Goal: Complete application form

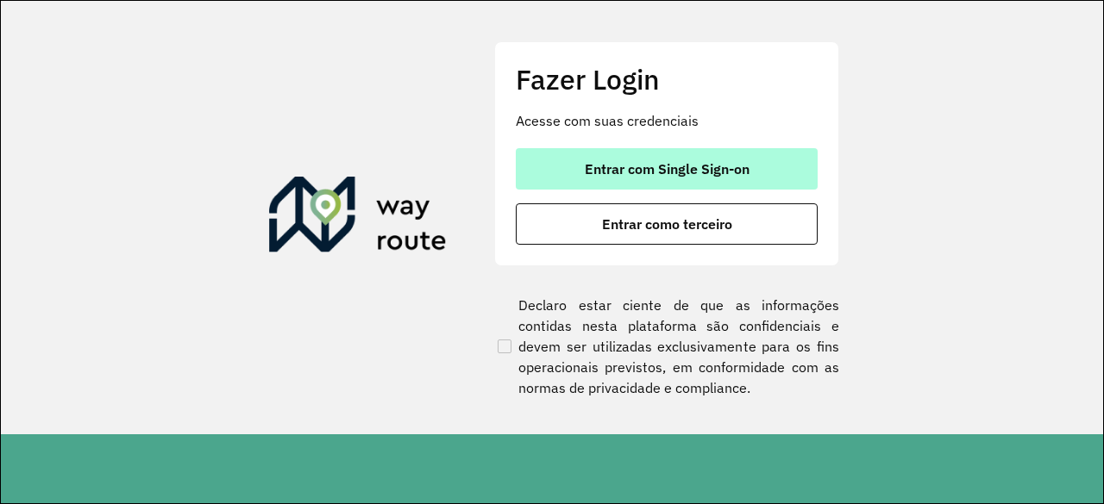
click at [702, 166] on span "Entrar com Single Sign-on" at bounding box center [667, 169] width 165 height 14
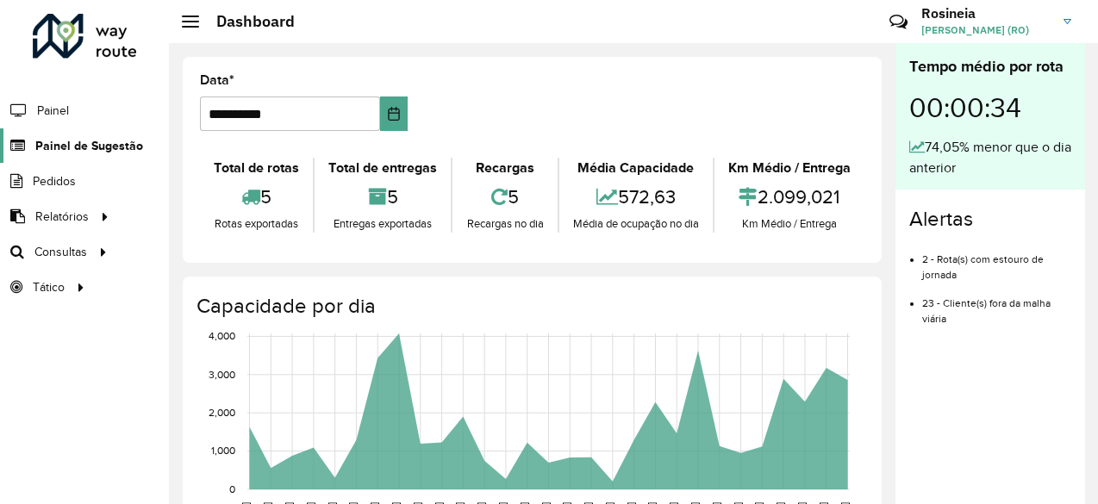
click at [84, 142] on span "Painel de Sugestão" at bounding box center [89, 146] width 108 height 18
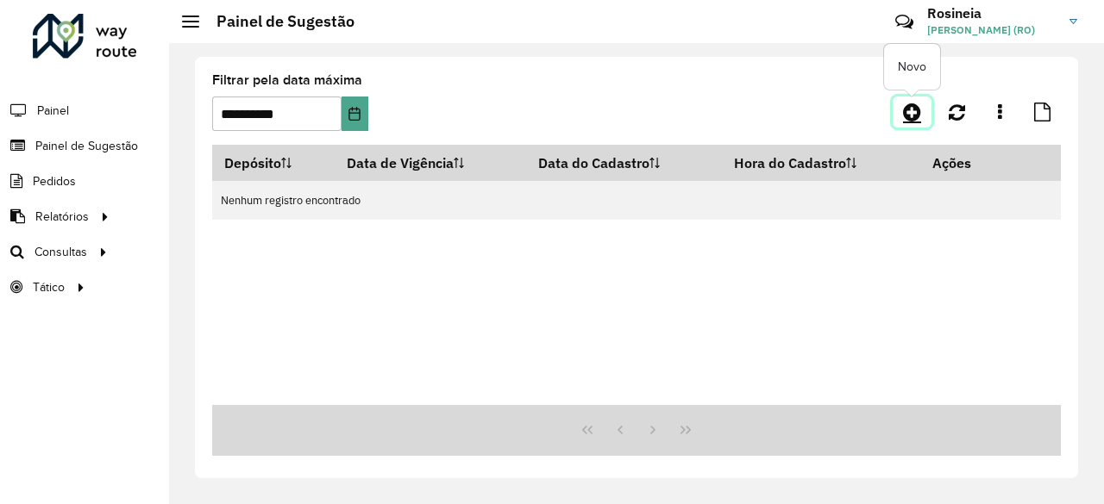
click at [914, 113] on icon at bounding box center [912, 112] width 18 height 21
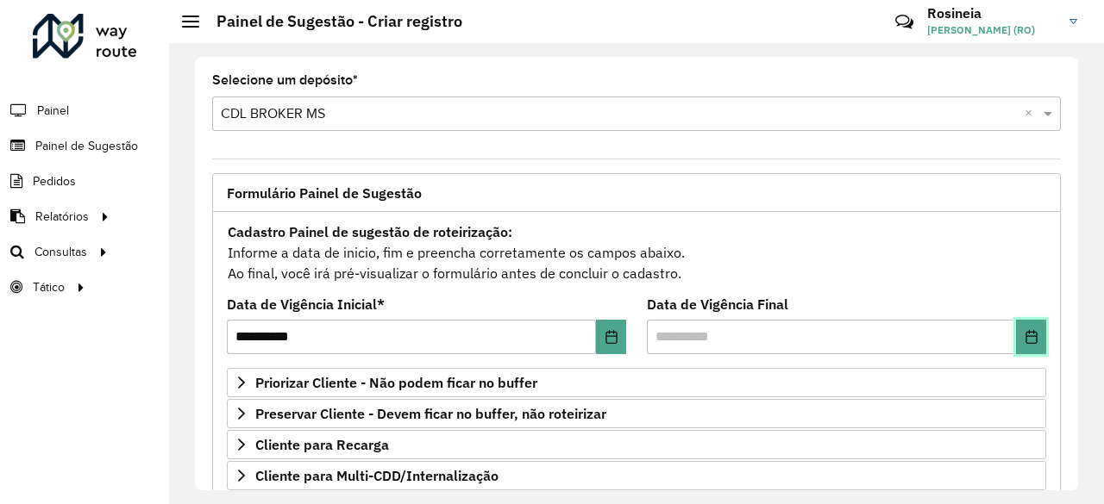
click at [1026, 334] on icon "Choose Date" at bounding box center [1030, 337] width 11 height 14
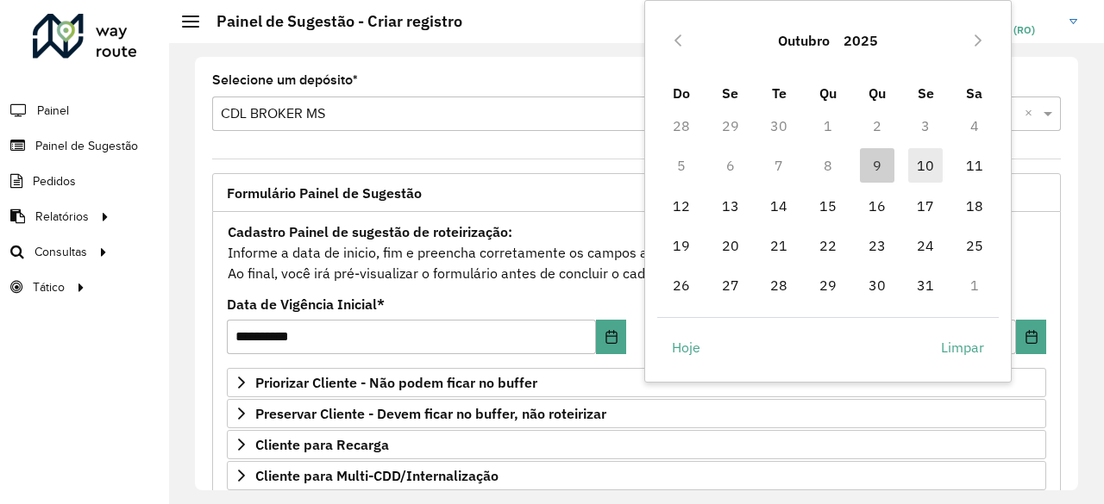
click at [917, 166] on span "10" at bounding box center [925, 165] width 34 height 34
type input "**********"
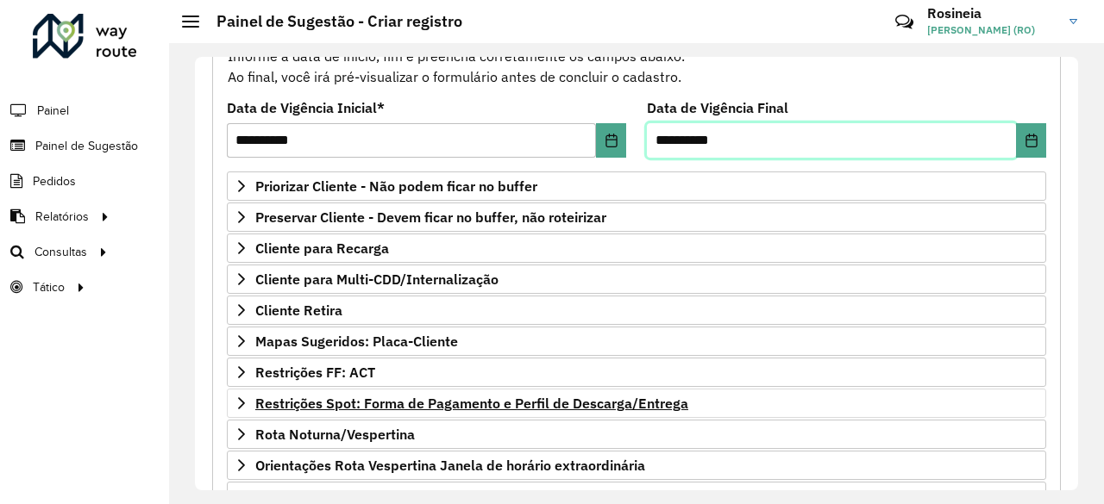
scroll to position [259, 0]
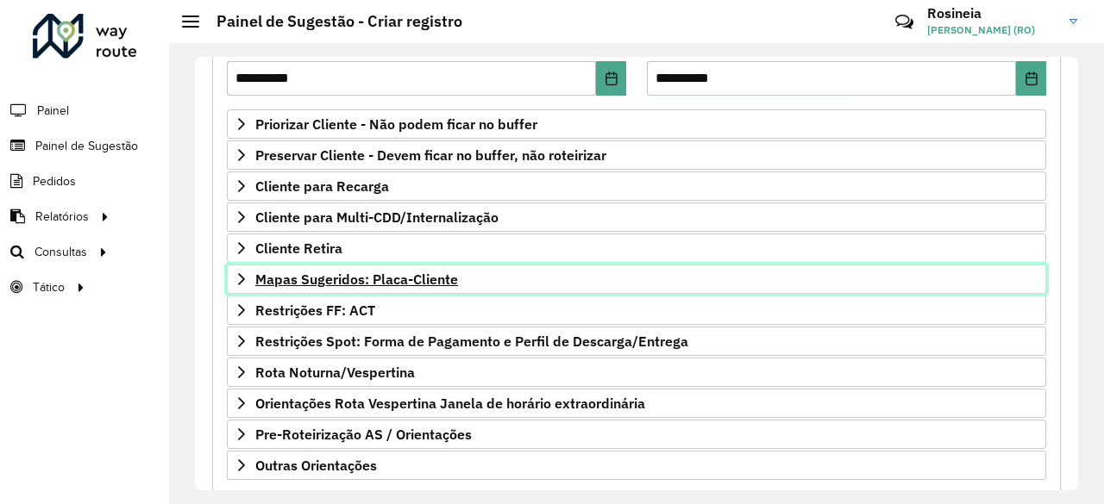
click at [374, 272] on span "Mapas Sugeridos: Placa-Cliente" at bounding box center [356, 279] width 203 height 14
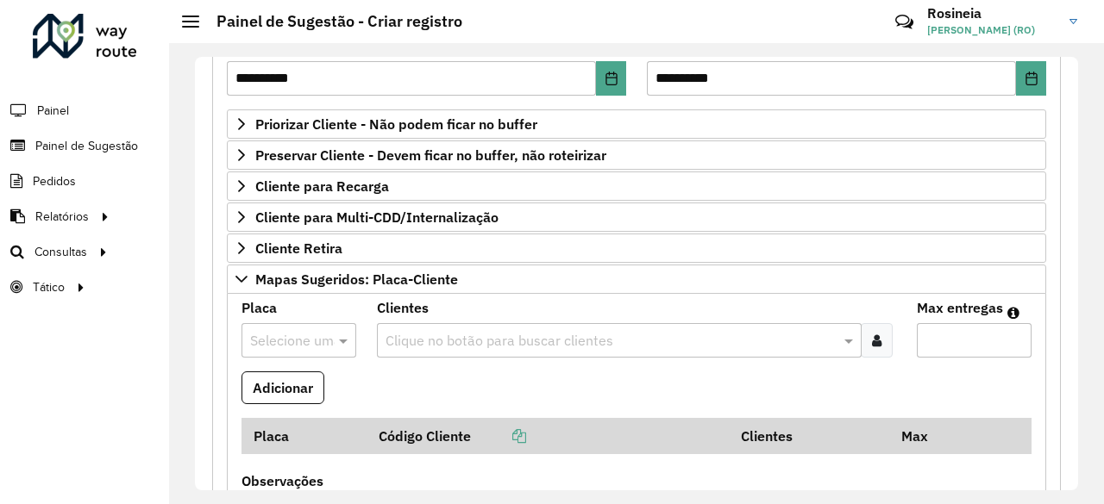
click at [314, 334] on div at bounding box center [298, 340] width 115 height 22
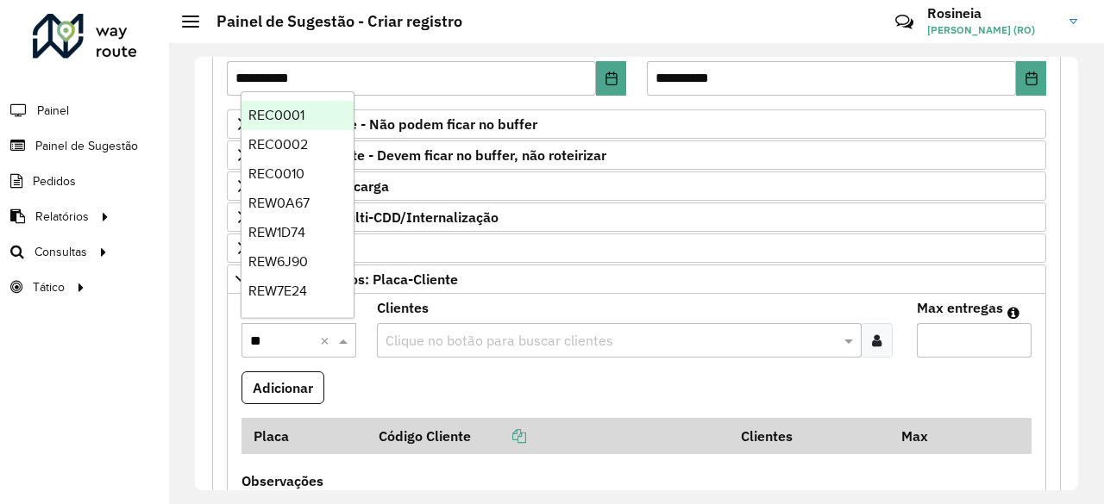
type input "***"
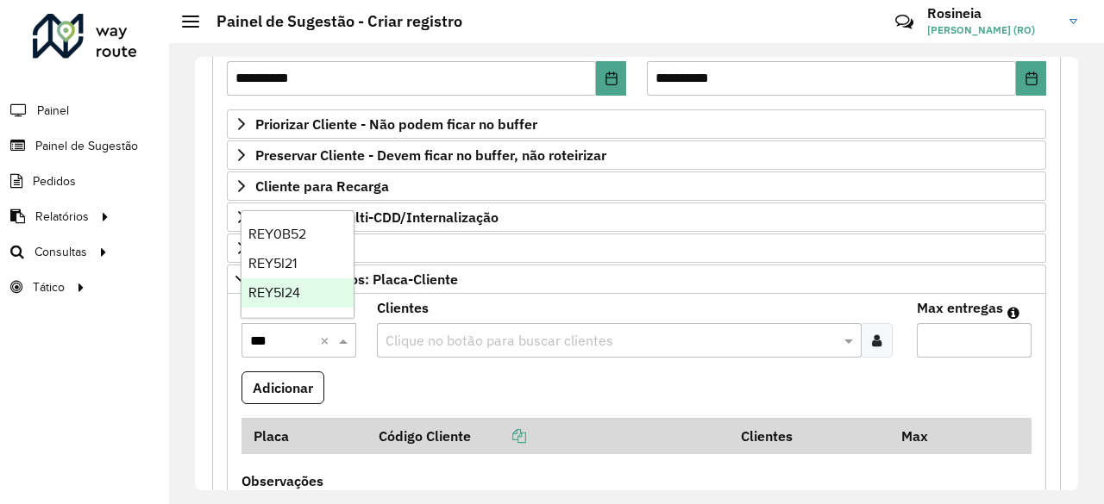
click at [293, 299] on span "REY5I24" at bounding box center [274, 292] width 52 height 15
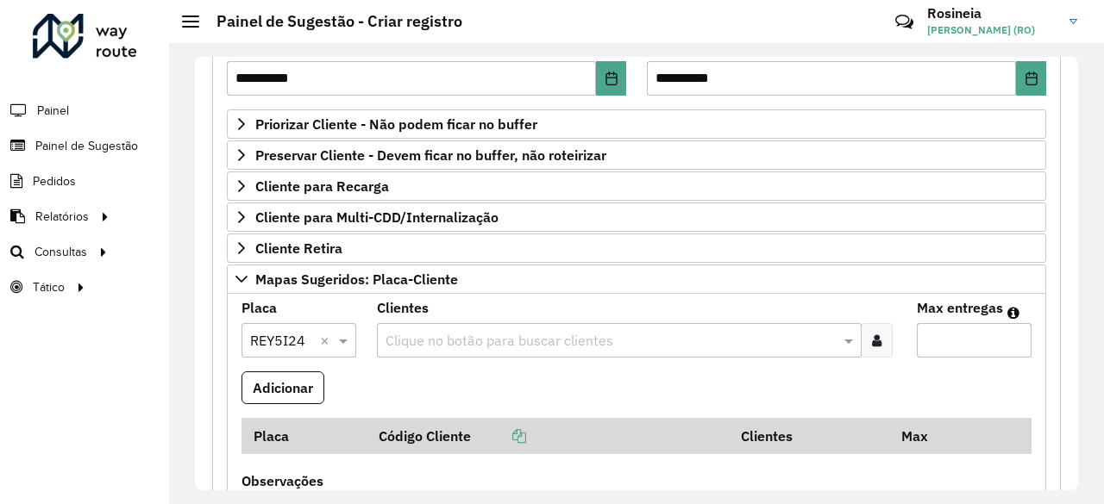
click at [416, 337] on input "text" at bounding box center [611, 341] width 460 height 21
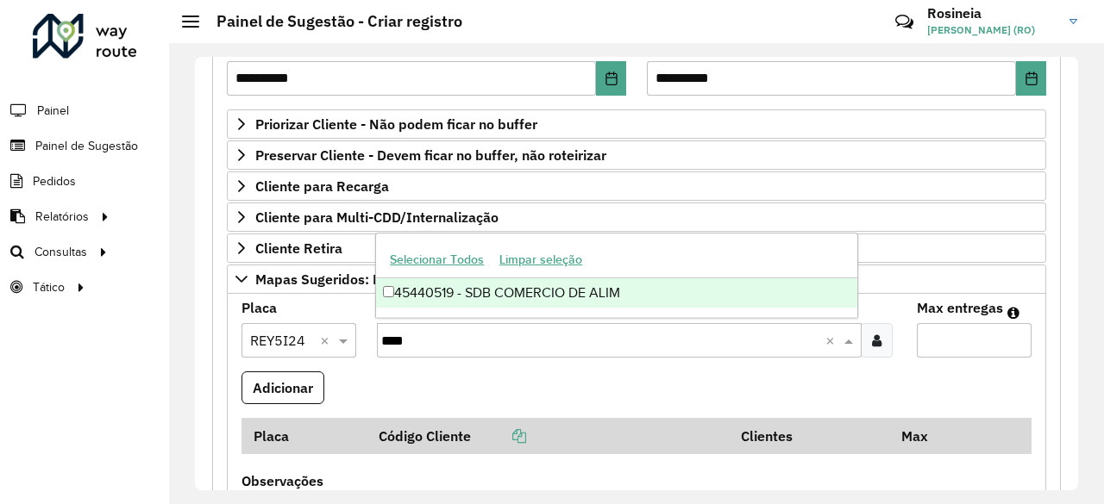
type input "*****"
click at [552, 287] on div "45440519 - SDB COMERCIO DE ALIM" at bounding box center [616, 293] width 481 height 29
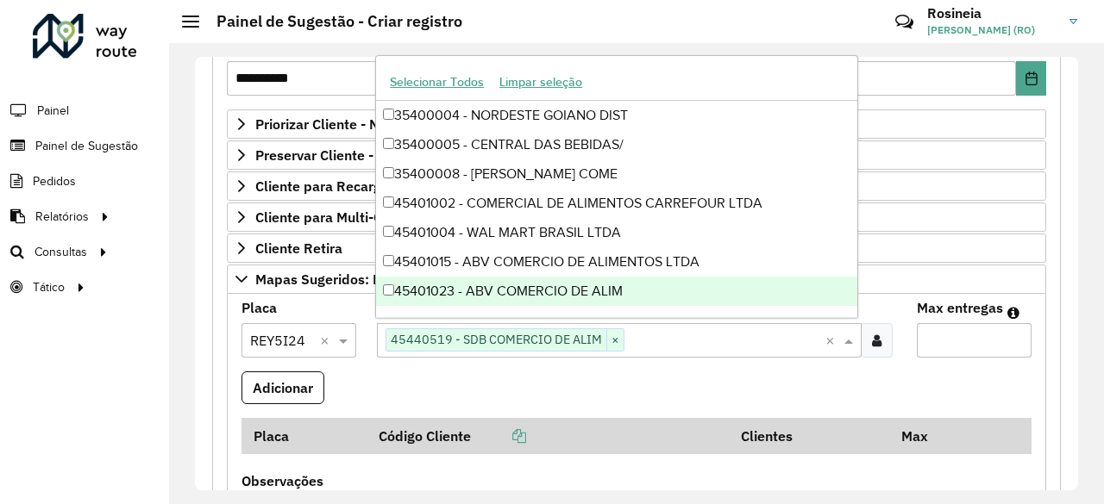
click at [941, 341] on input "Max entregas" at bounding box center [974, 340] width 115 height 34
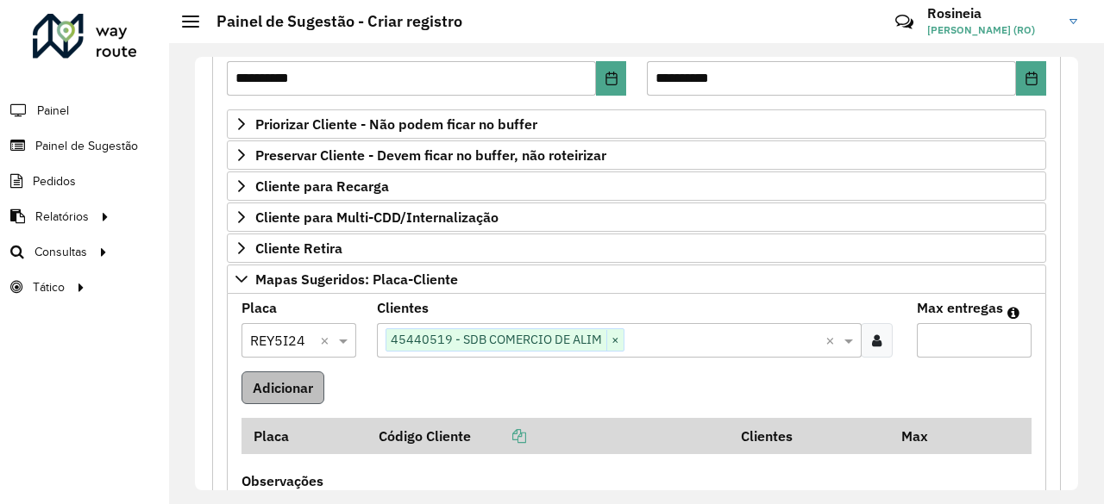
type input "*"
click at [264, 385] on button "Adicionar" at bounding box center [282, 388] width 83 height 33
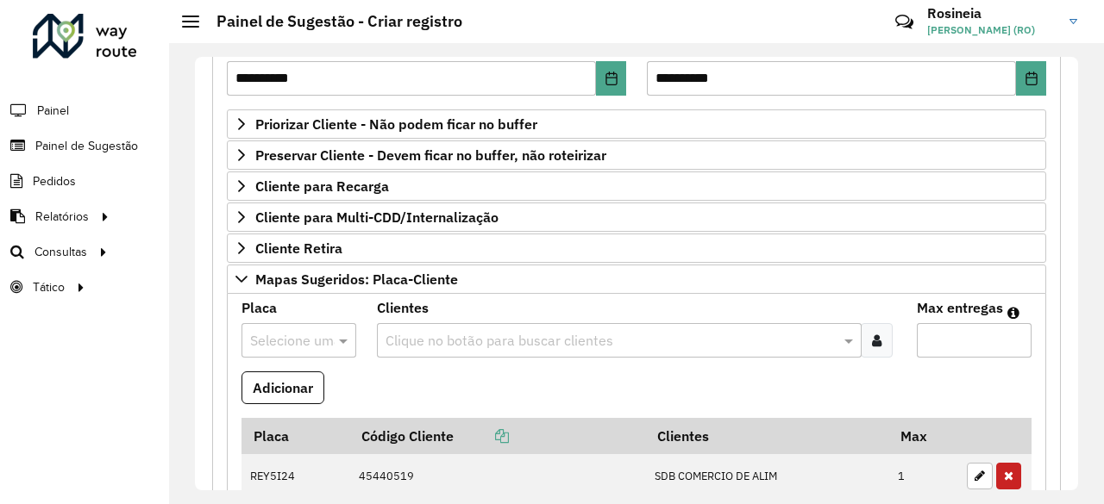
click at [293, 339] on input "text" at bounding box center [281, 341] width 63 height 21
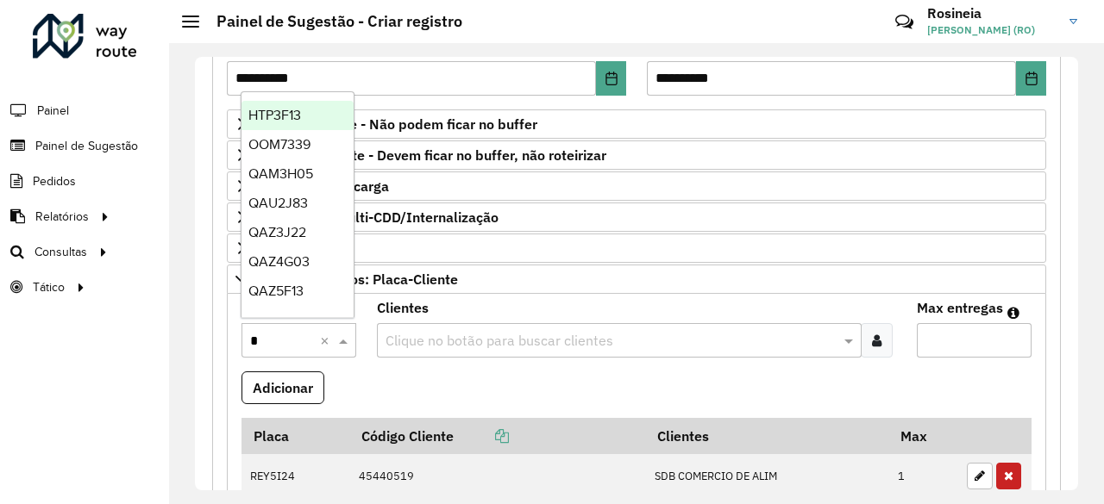
type input "**"
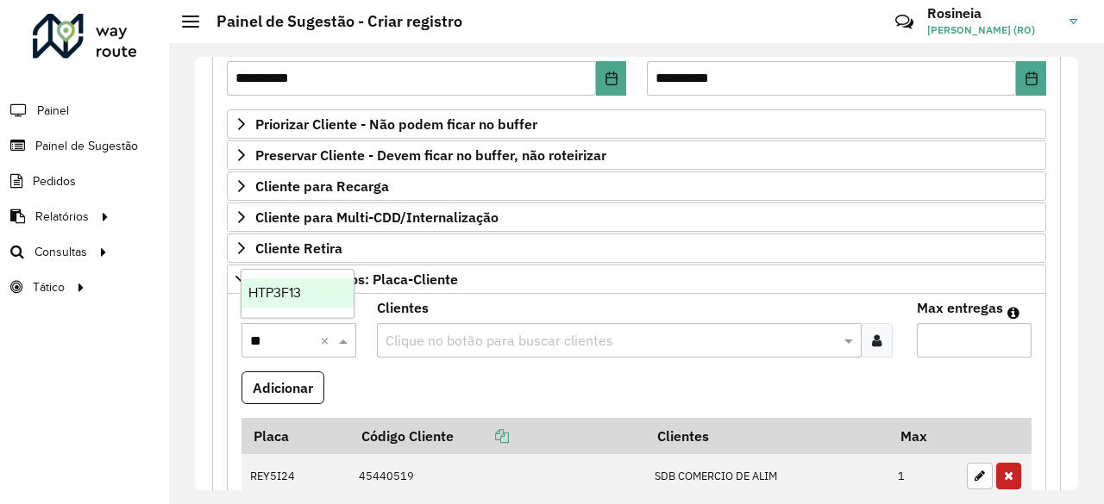
drag, startPoint x: 287, startPoint y: 294, endPoint x: 311, endPoint y: 306, distance: 27.0
click at [287, 294] on span "HTP3F13" at bounding box center [274, 292] width 53 height 15
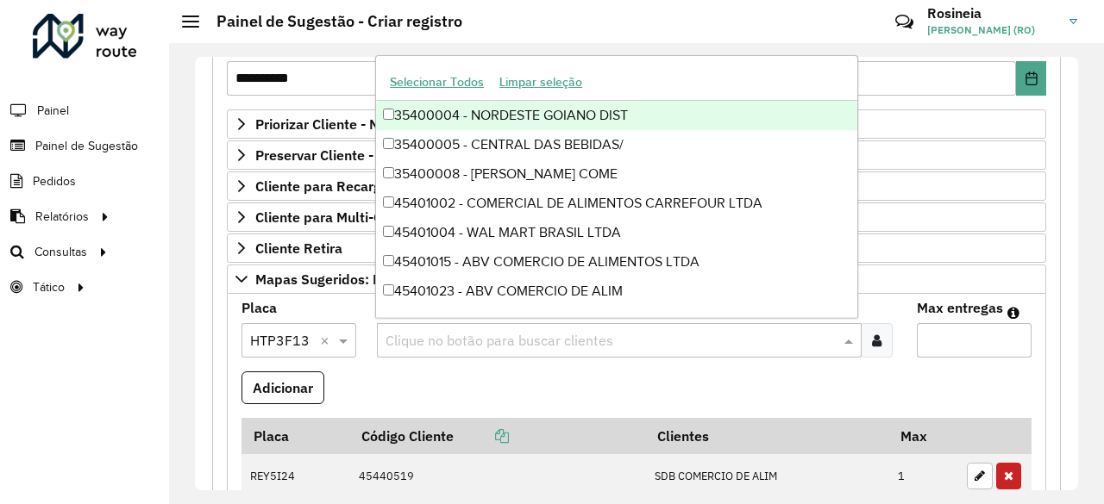
click at [426, 336] on input "text" at bounding box center [611, 341] width 460 height 21
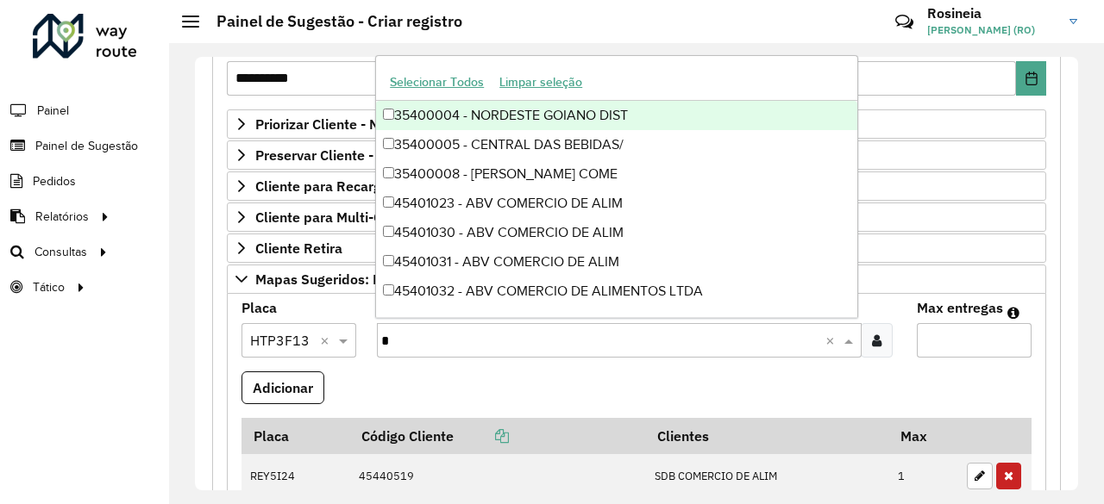
type input "**"
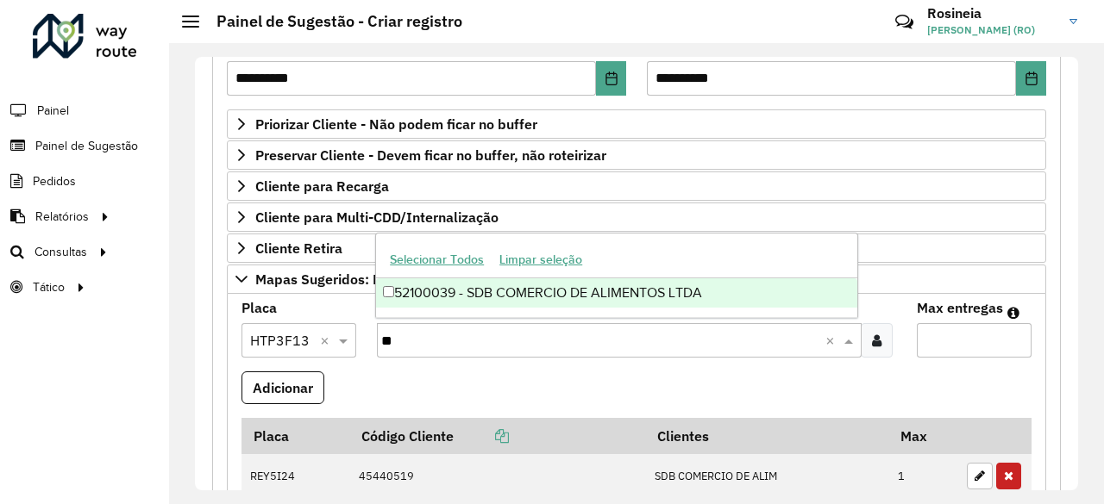
click at [520, 297] on div "52100039 - SDB COMERCIO DE ALIMENTOS LTDA" at bounding box center [616, 293] width 481 height 29
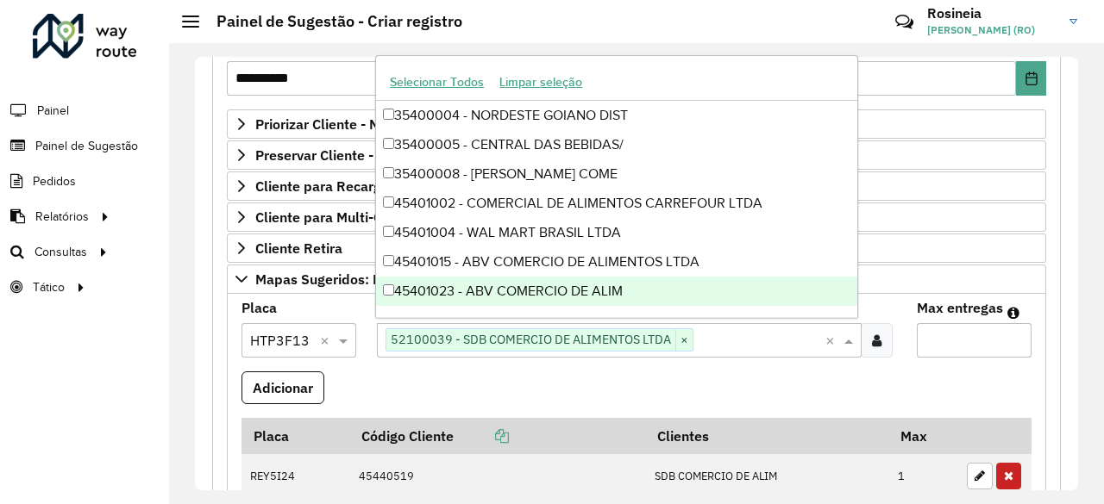
click at [980, 331] on input "Max entregas" at bounding box center [974, 340] width 115 height 34
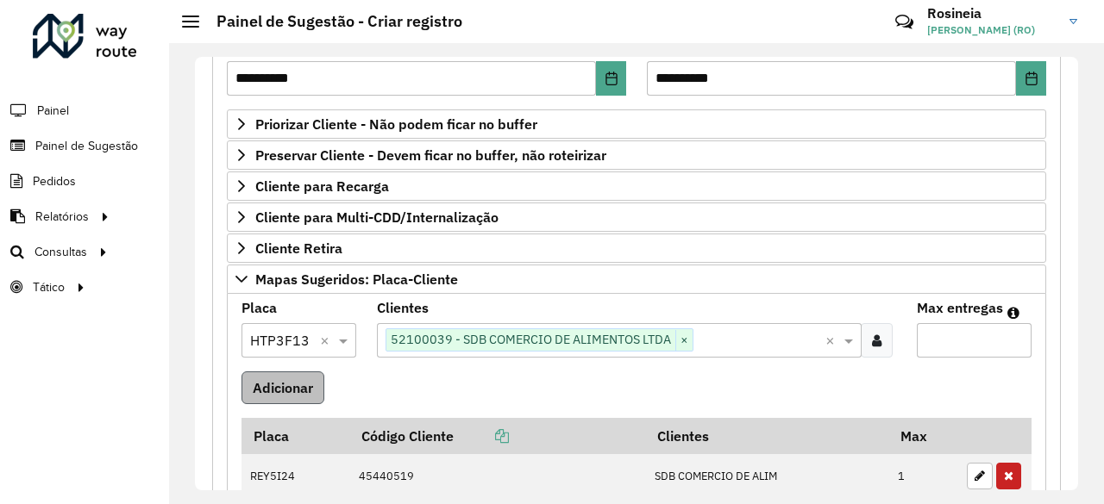
type input "*"
click at [286, 372] on button "Adicionar" at bounding box center [282, 388] width 83 height 33
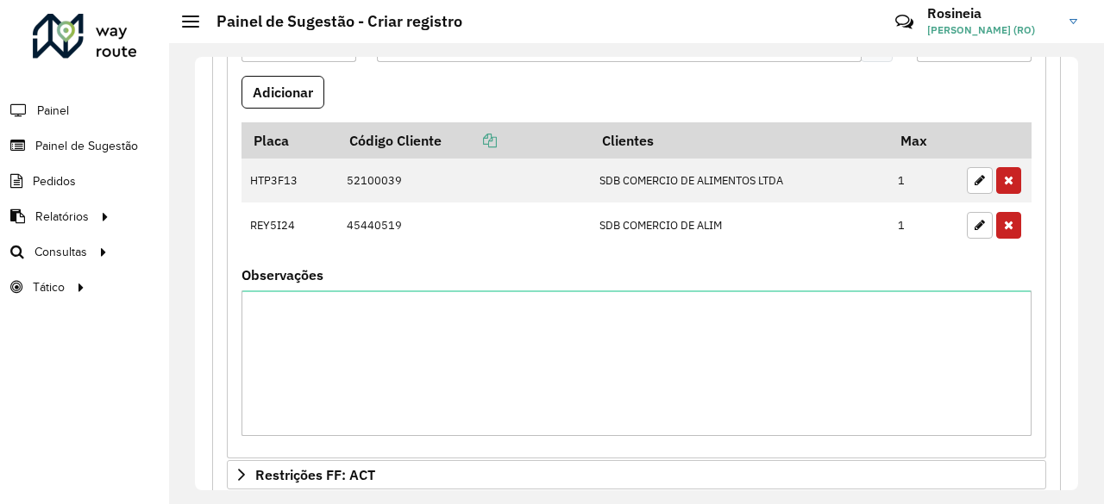
scroll to position [604, 0]
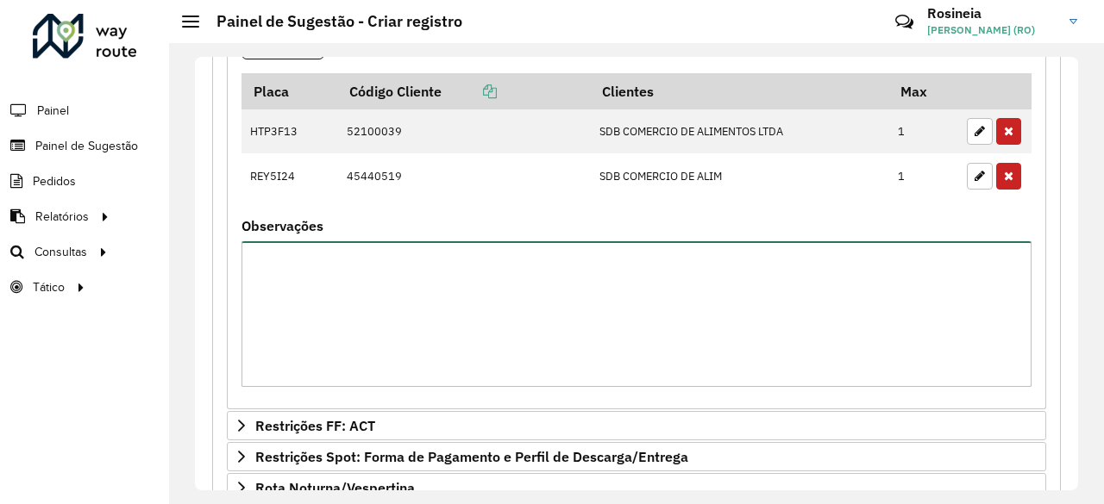
click at [421, 315] on textarea "Observações" at bounding box center [636, 314] width 790 height 146
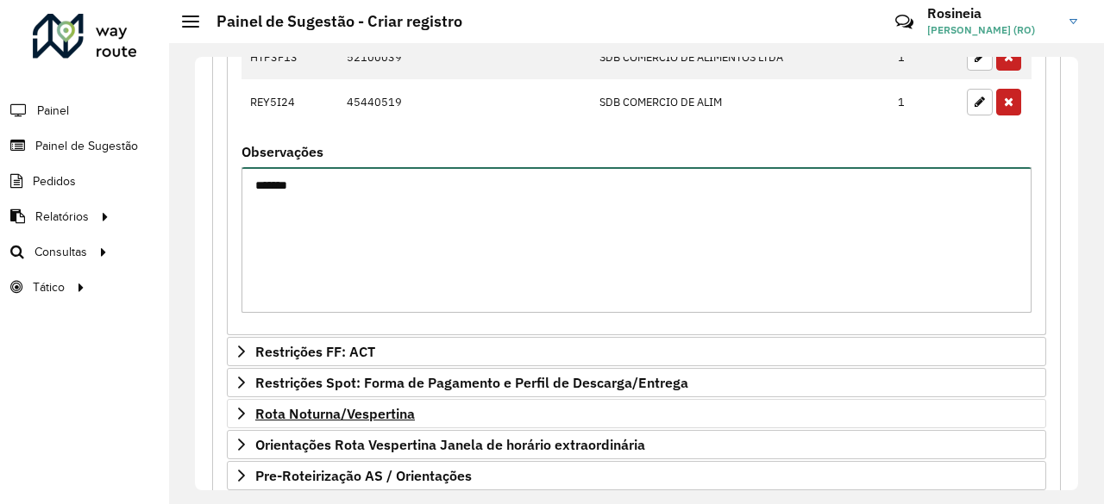
scroll to position [776, 0]
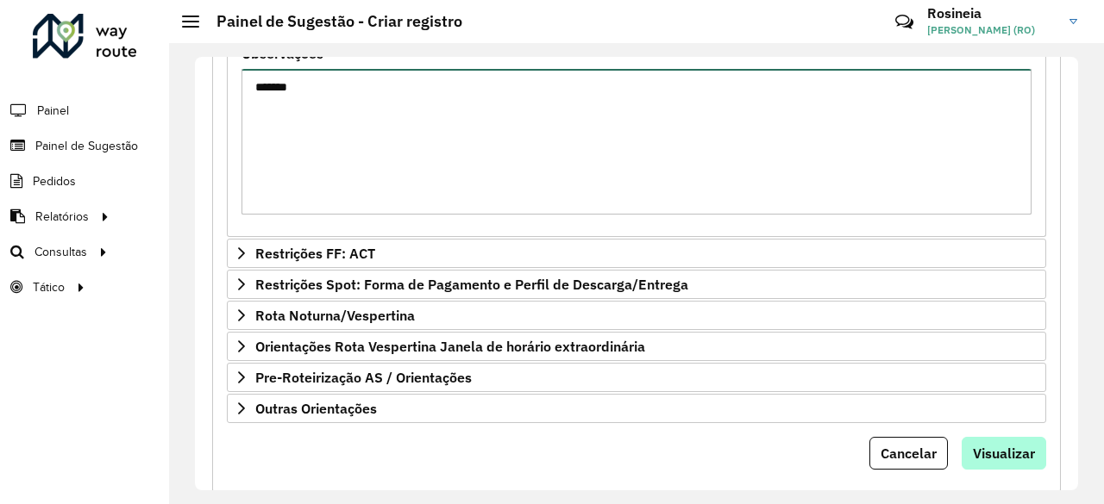
type textarea "*******"
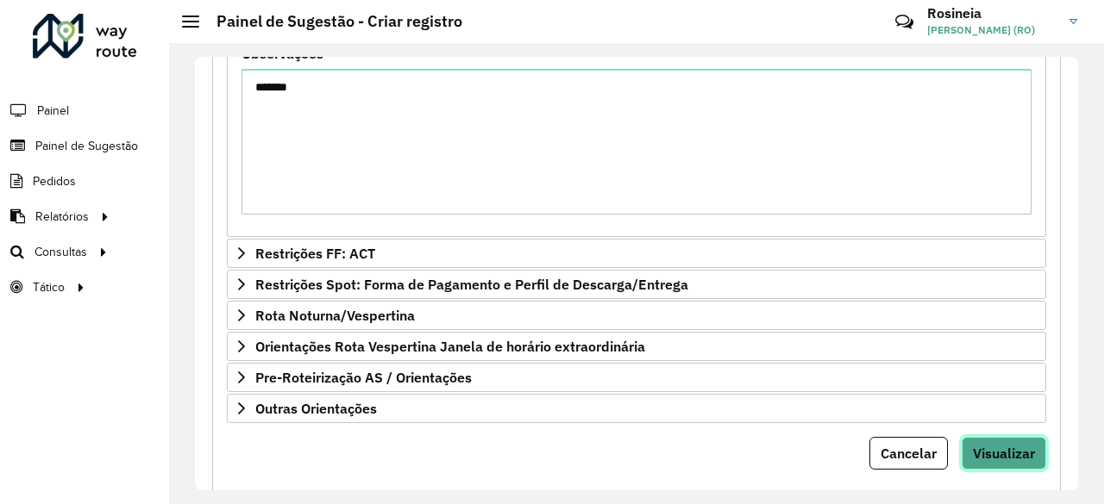
click at [1007, 445] on span "Visualizar" at bounding box center [1004, 453] width 62 height 17
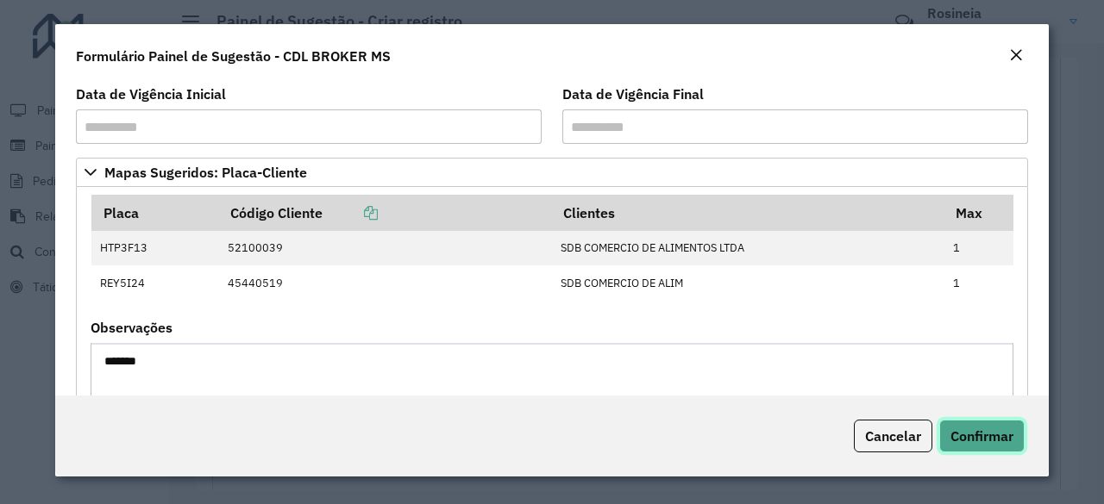
click at [998, 439] on span "Confirmar" at bounding box center [981, 436] width 63 height 17
